Goal: Navigation & Orientation: Find specific page/section

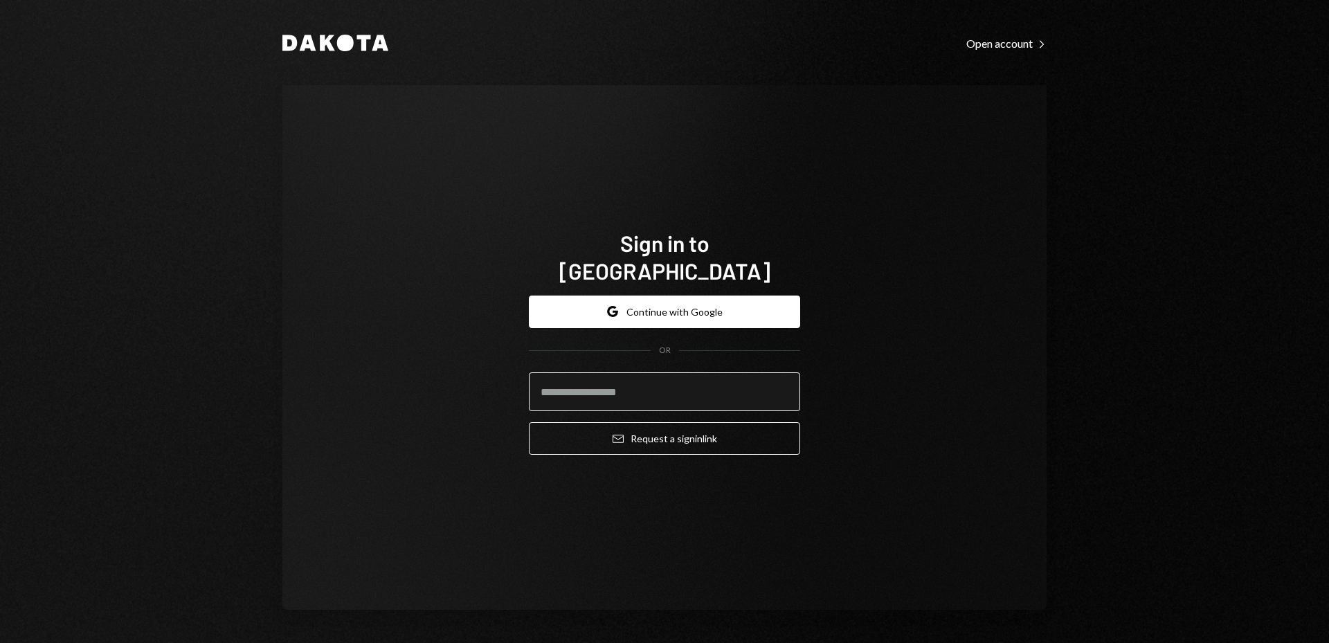
click at [622, 381] on input "email" at bounding box center [664, 391] width 271 height 39
click at [599, 374] on input "email" at bounding box center [664, 391] width 271 height 39
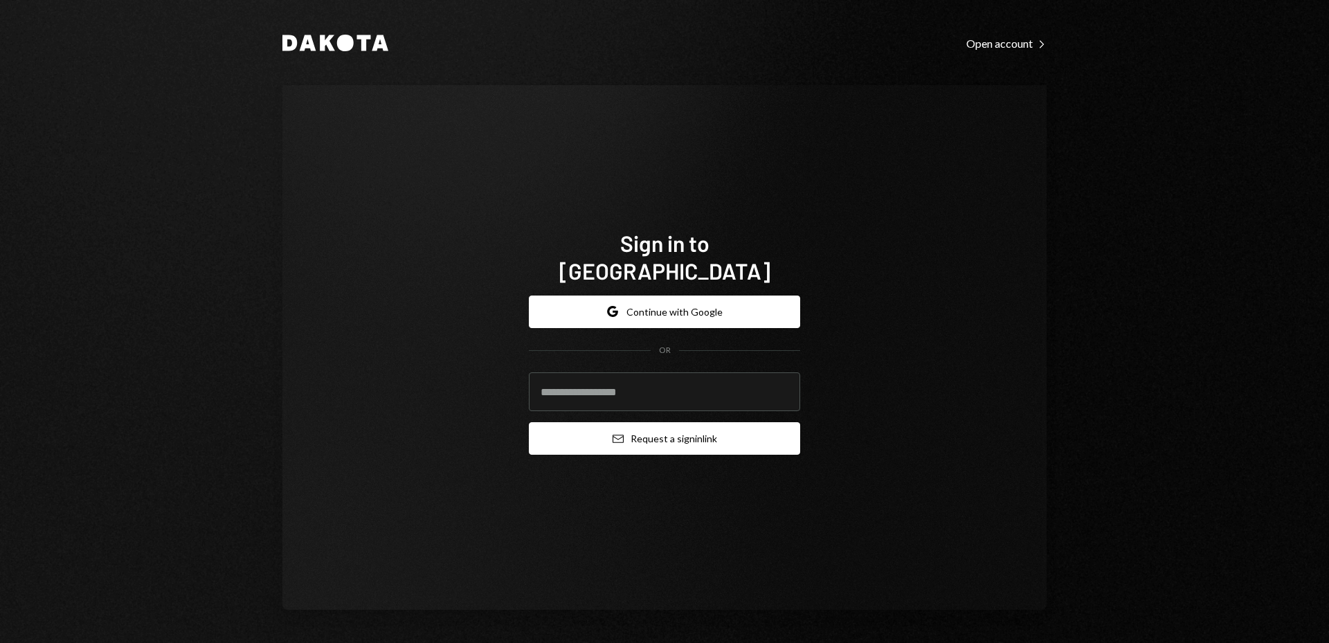
paste input "**********"
type input "**********"
click at [693, 433] on button "Email Request a sign in link" at bounding box center [664, 438] width 271 height 33
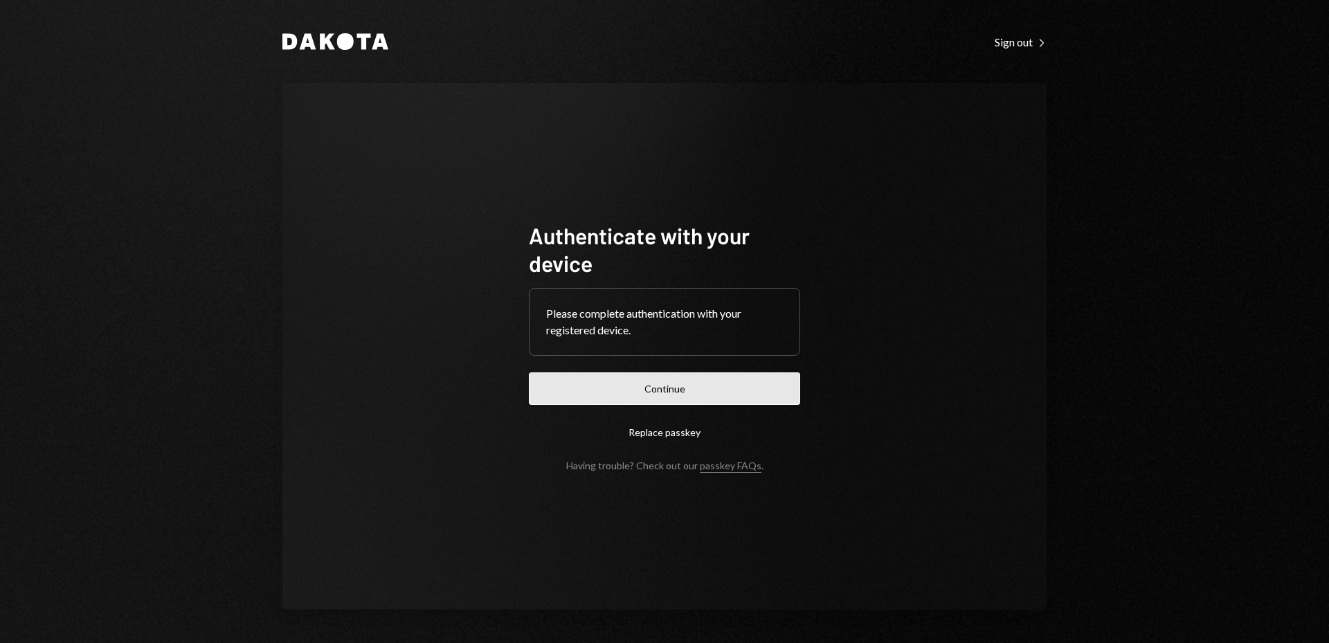
click at [725, 397] on button "Continue" at bounding box center [664, 388] width 271 height 33
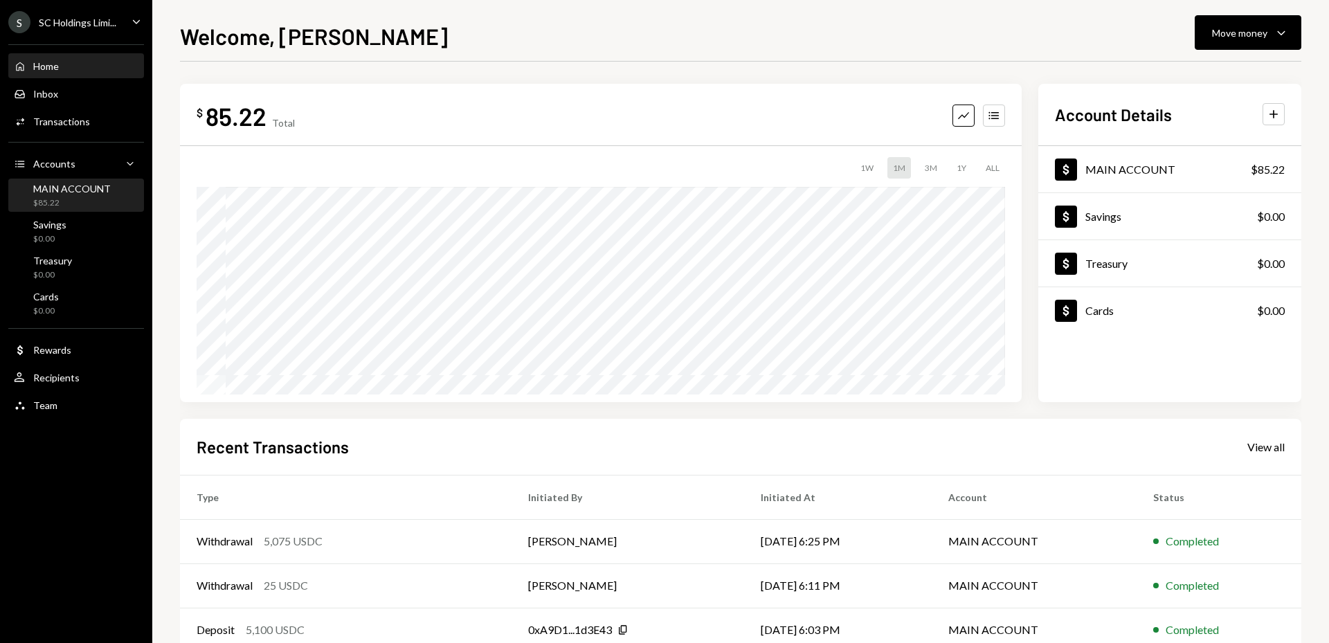
click at [82, 208] on div "$85.22" at bounding box center [72, 203] width 78 height 12
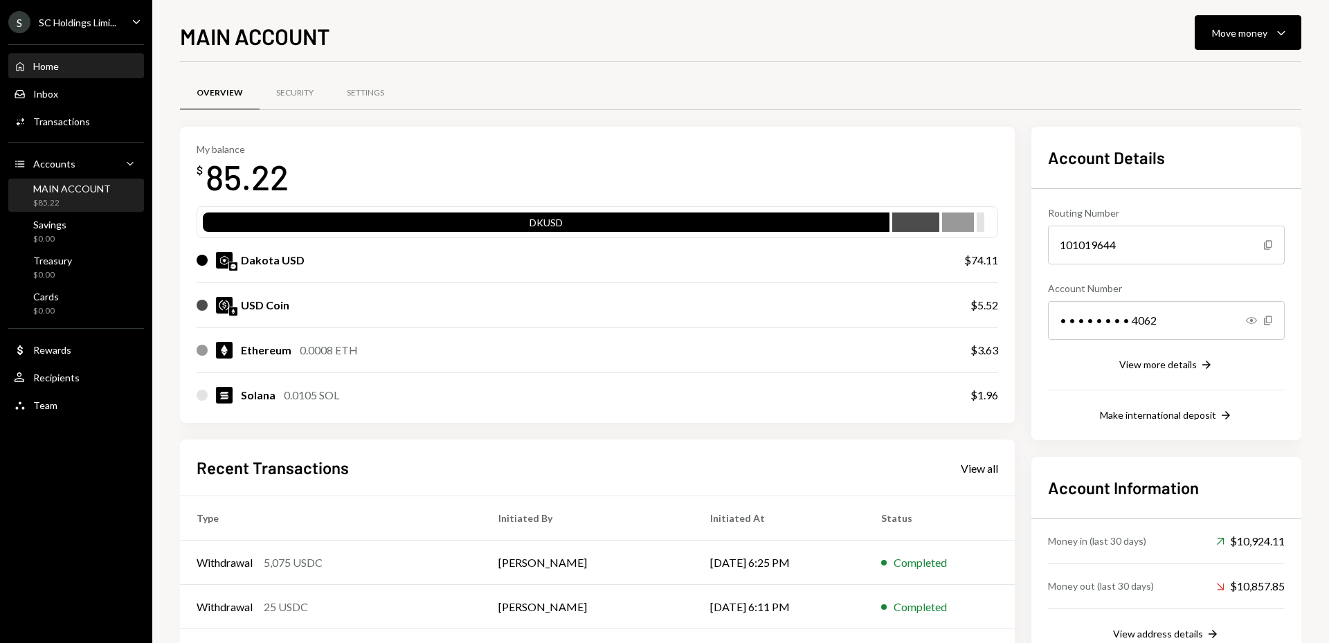
click at [62, 62] on div "Home Home" at bounding box center [76, 66] width 125 height 12
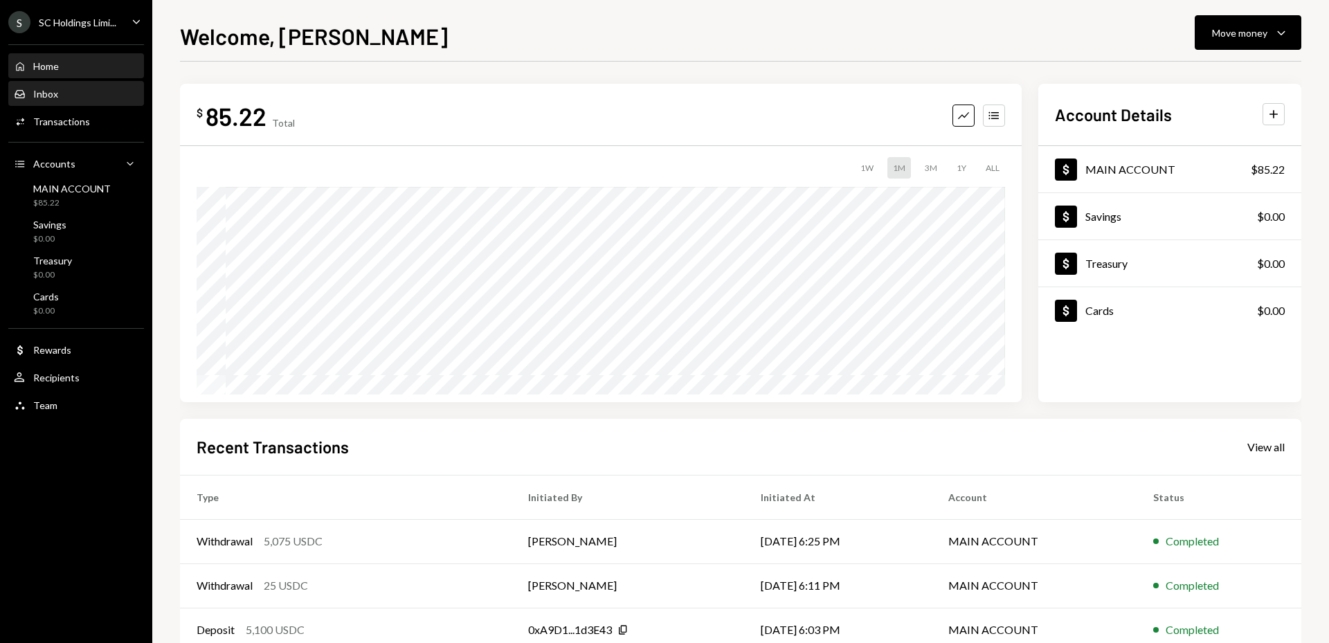
click at [78, 81] on link "Inbox Inbox" at bounding box center [76, 93] width 136 height 25
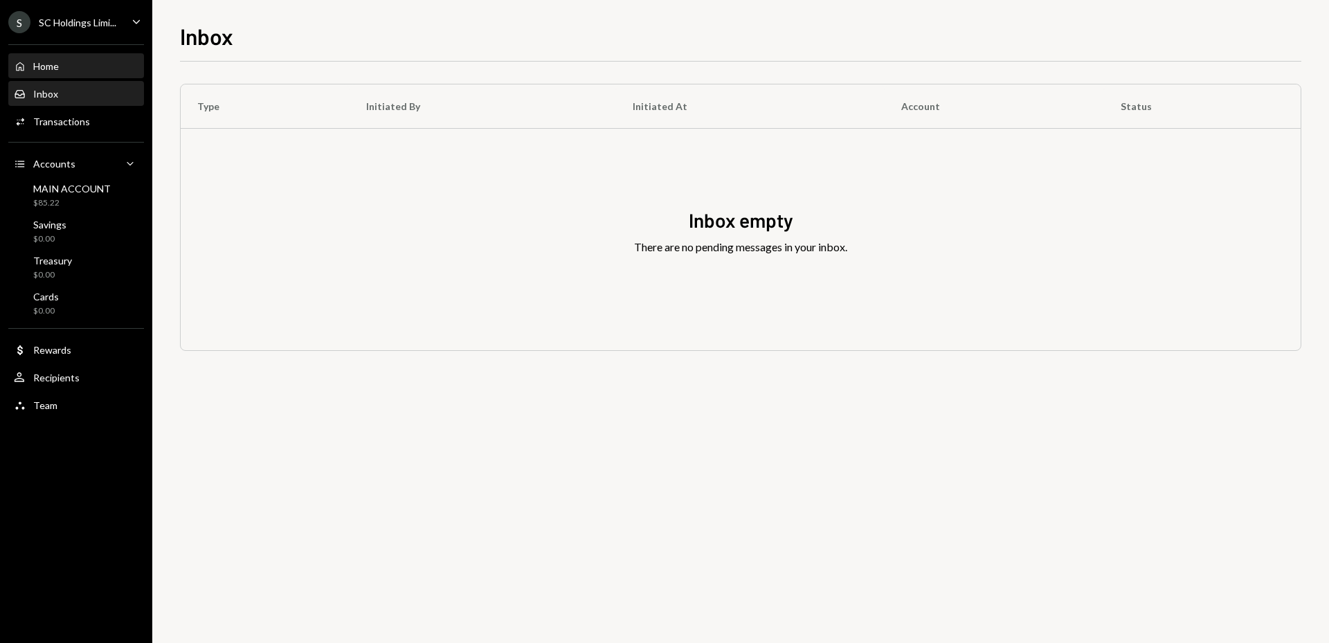
click at [66, 66] on div "Home Home" at bounding box center [76, 66] width 125 height 12
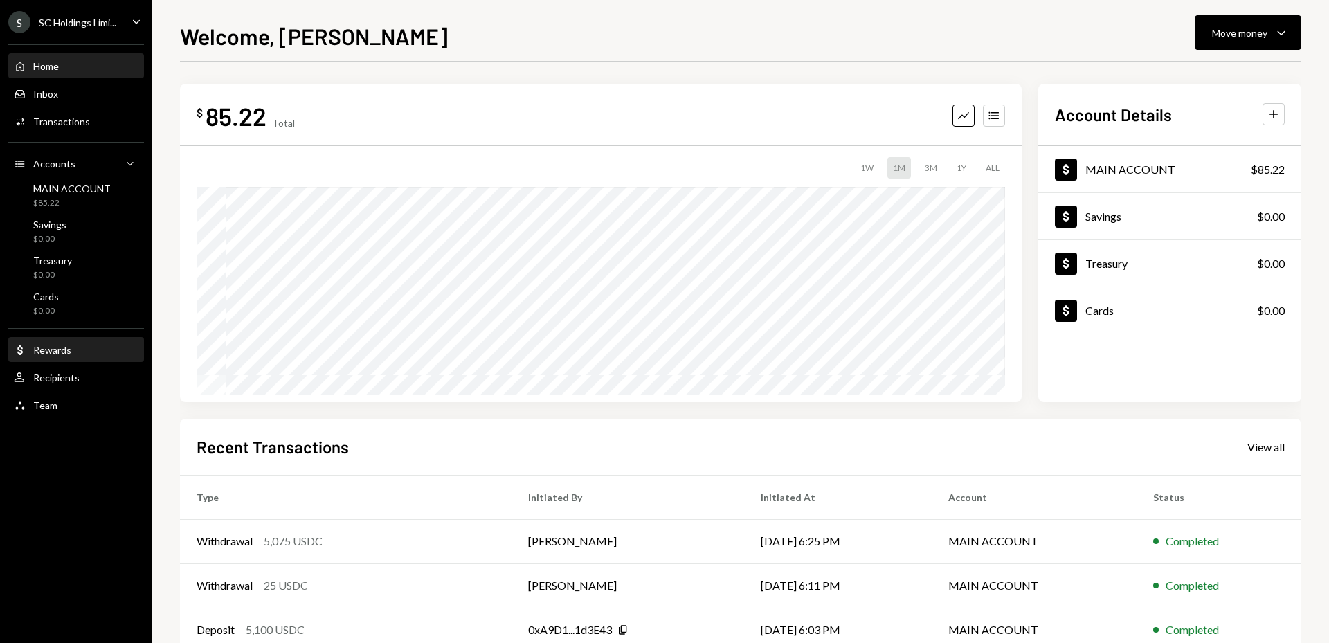
click at [58, 351] on div "Rewards" at bounding box center [52, 350] width 38 height 12
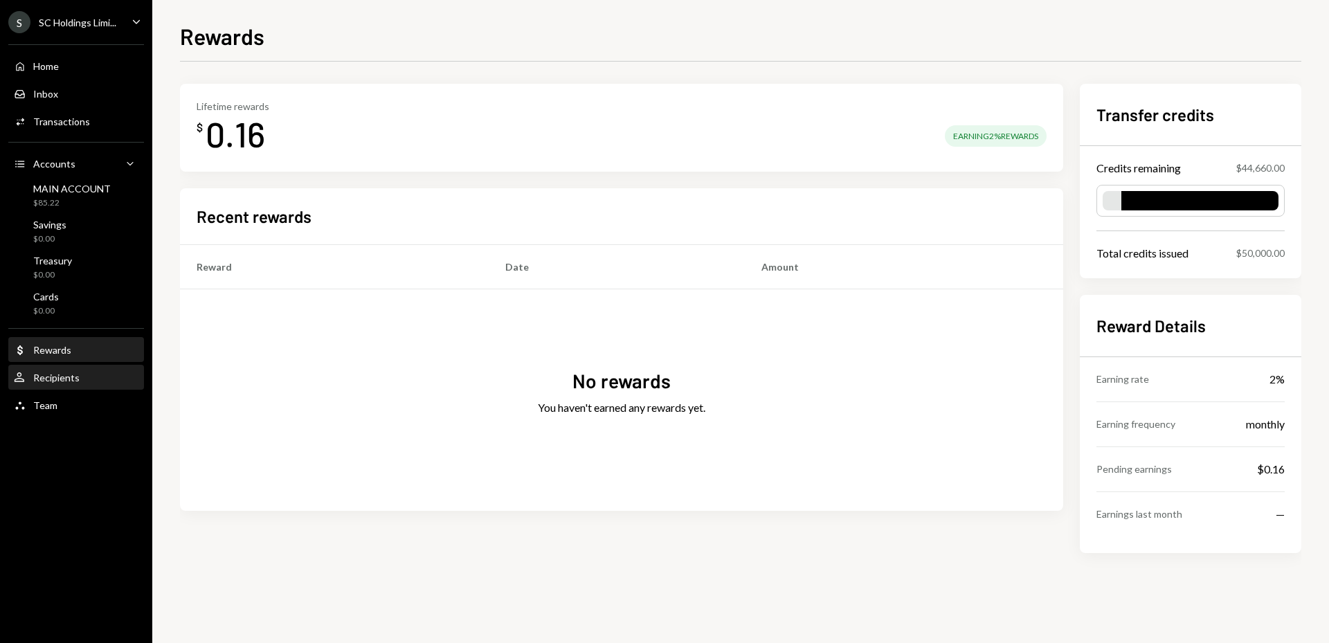
click at [58, 374] on div "Recipients" at bounding box center [56, 378] width 46 height 12
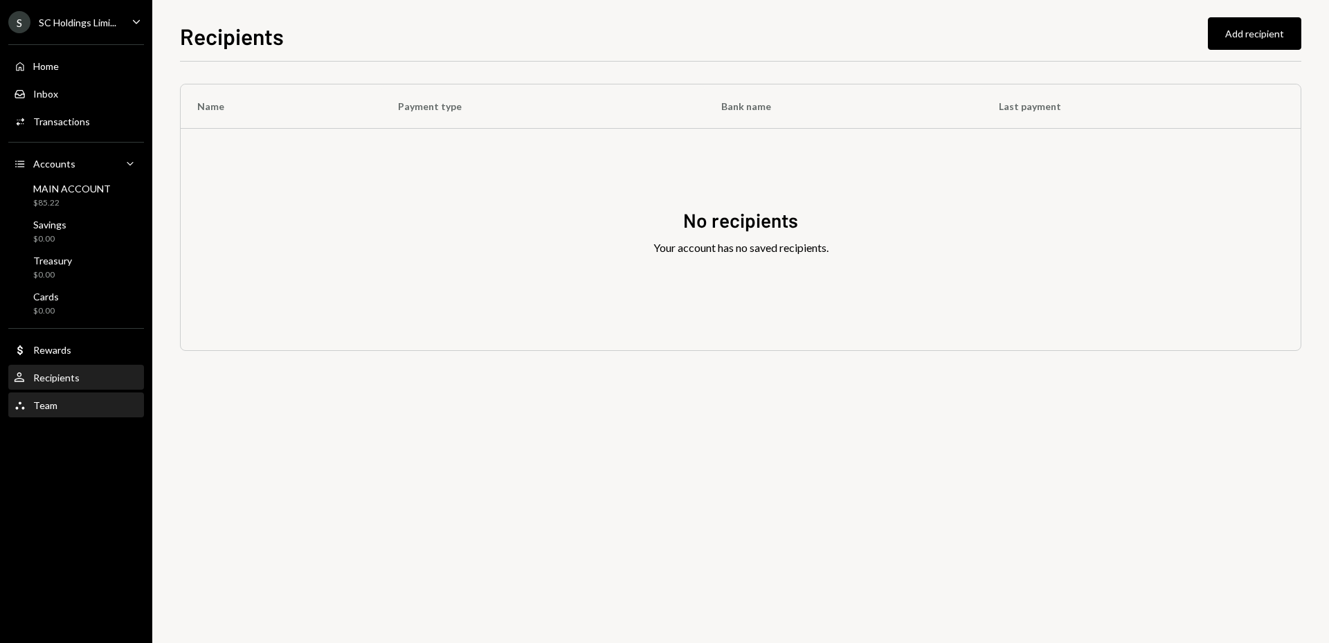
click at [63, 399] on div "Team Team" at bounding box center [76, 405] width 125 height 12
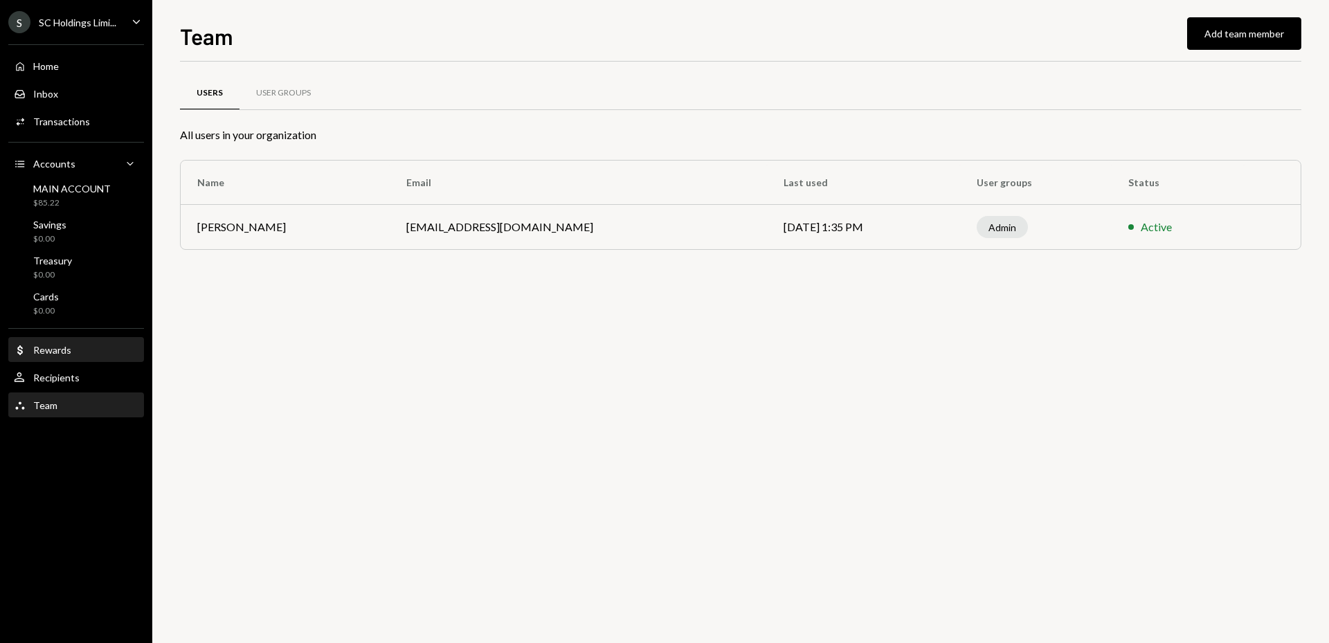
click at [49, 345] on div "Rewards" at bounding box center [52, 350] width 38 height 12
